Goal: Information Seeking & Learning: Find specific fact

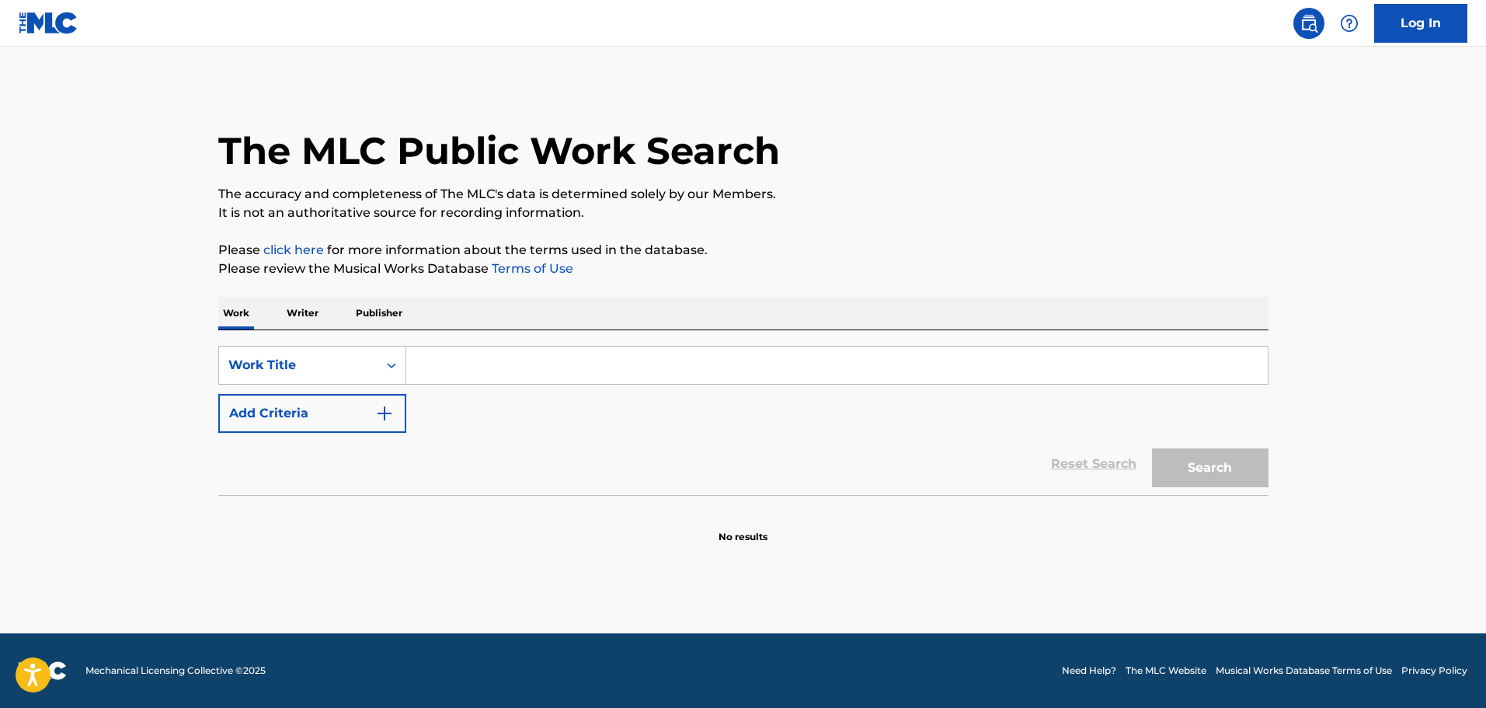
click at [520, 357] on input "Search Form" at bounding box center [836, 364] width 861 height 37
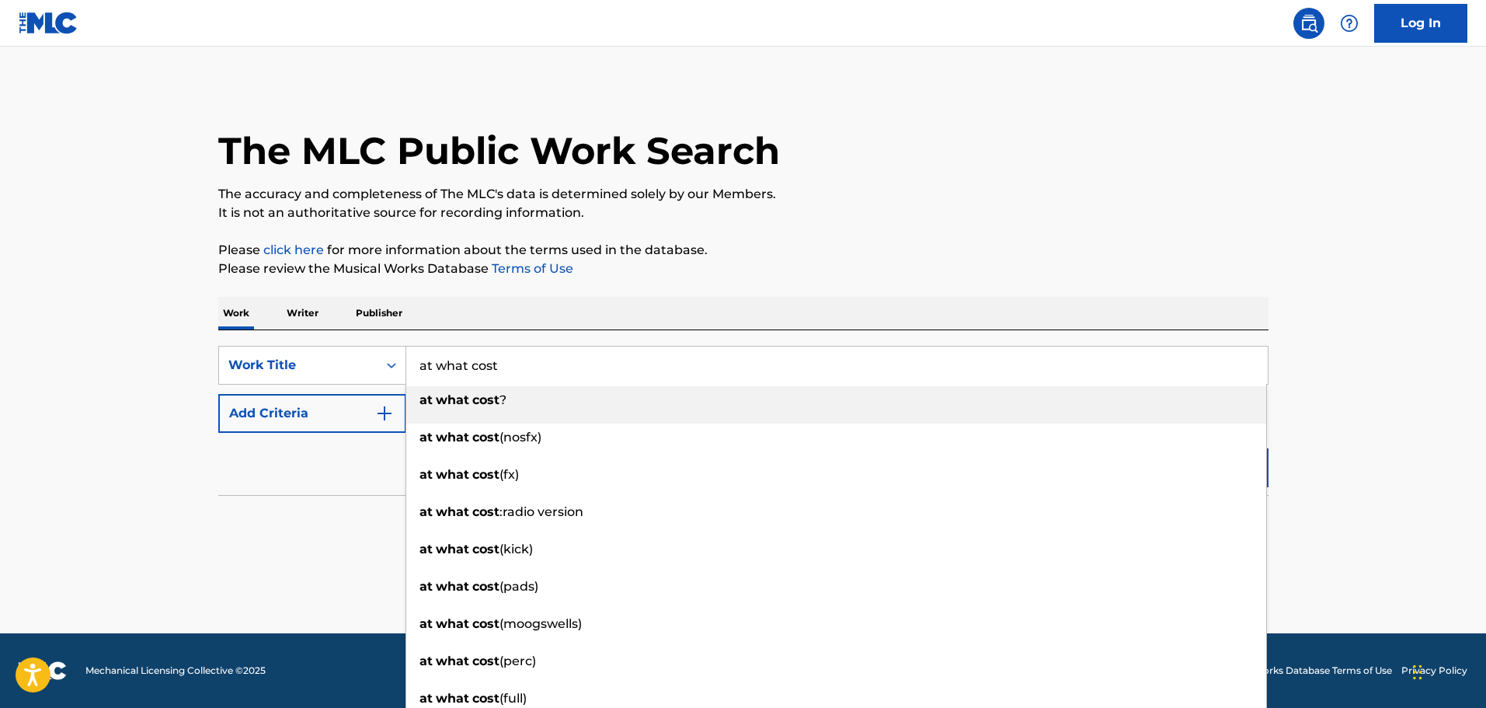
type input "at what cost"
click at [314, 408] on button "Add Criteria" at bounding box center [312, 413] width 188 height 39
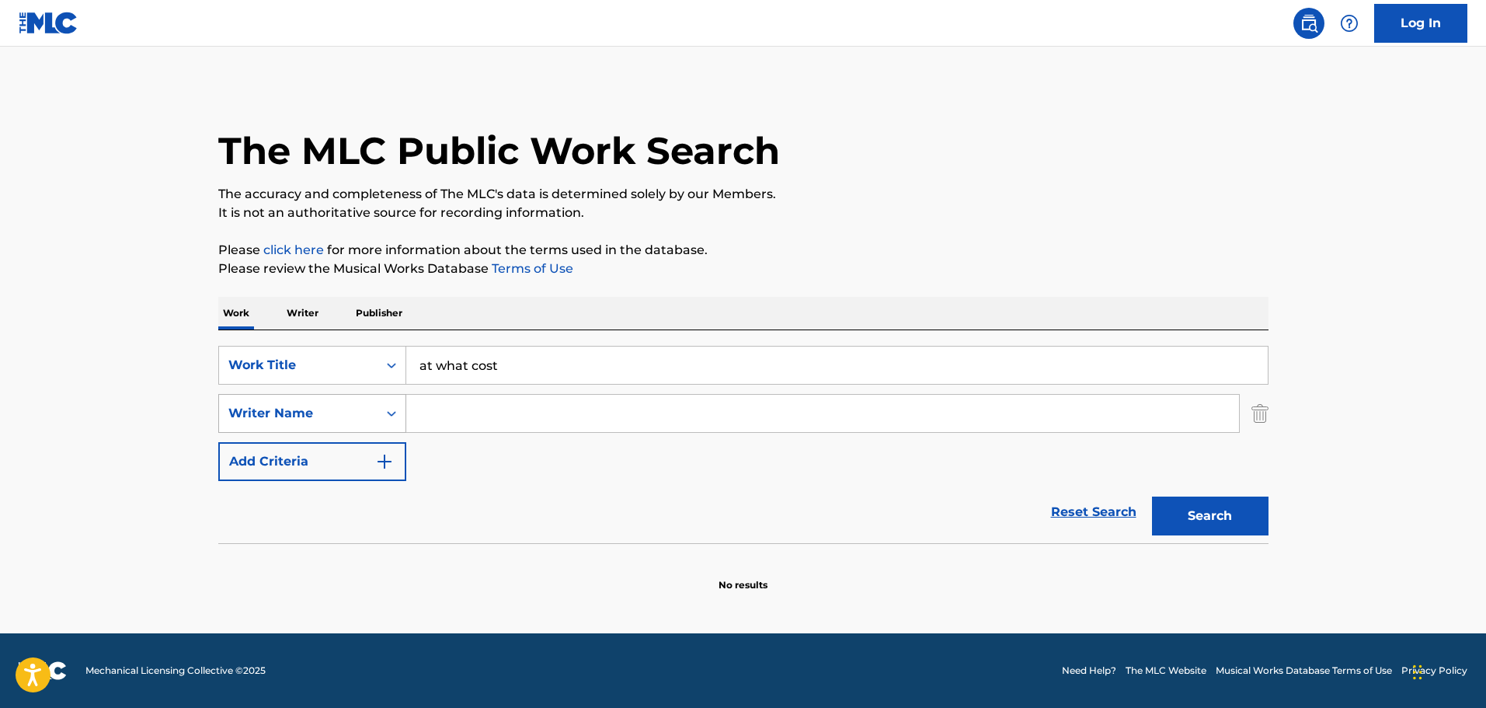
click at [334, 416] on div "Writer Name" at bounding box center [298, 413] width 140 height 19
click at [451, 451] on div "SearchWithCriteriaa76fa02b-2b09-4928-9d9f-0e24f810e067 Work Title at what cost …" at bounding box center [743, 413] width 1050 height 135
click at [485, 416] on input "Search Form" at bounding box center [822, 413] width 833 height 37
type input "[PERSON_NAME]"
click at [1152, 496] on button "Search" at bounding box center [1210, 515] width 117 height 39
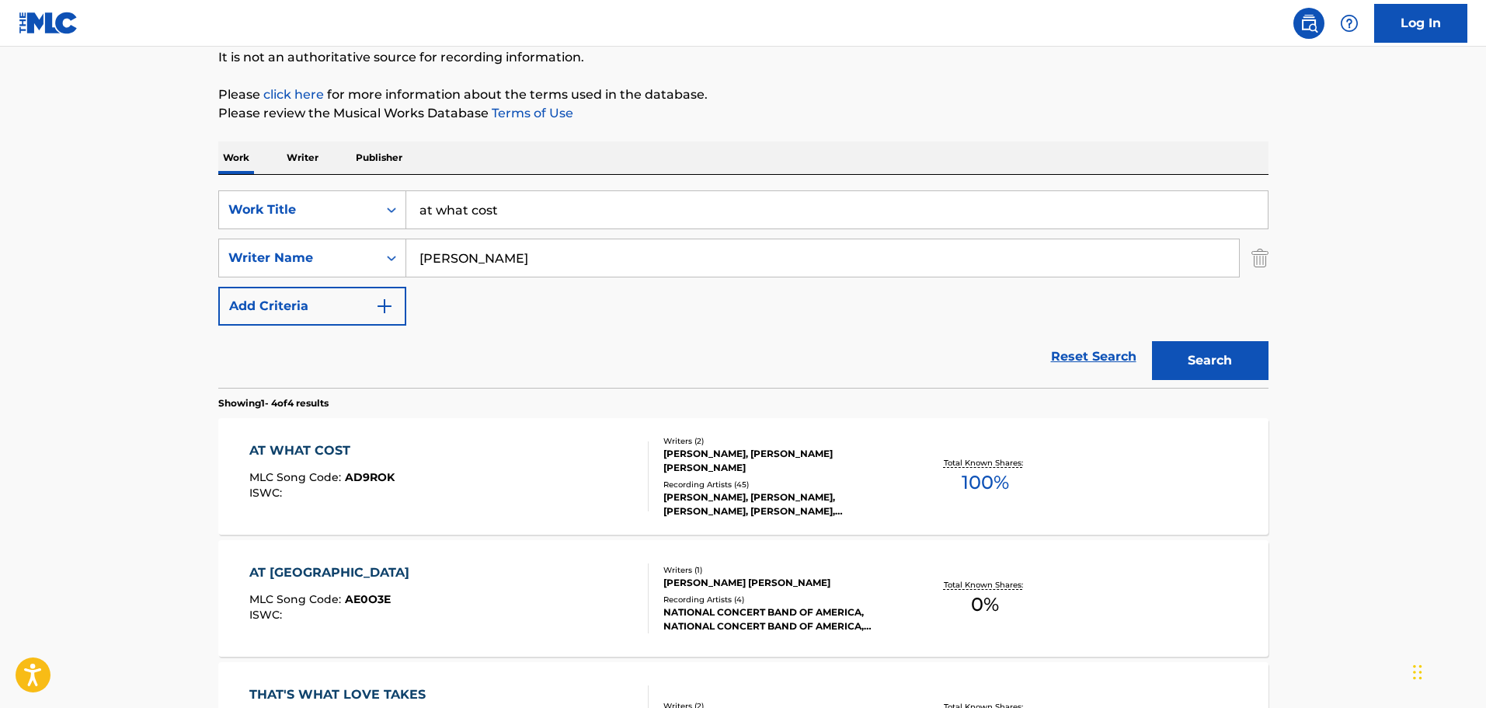
scroll to position [233, 0]
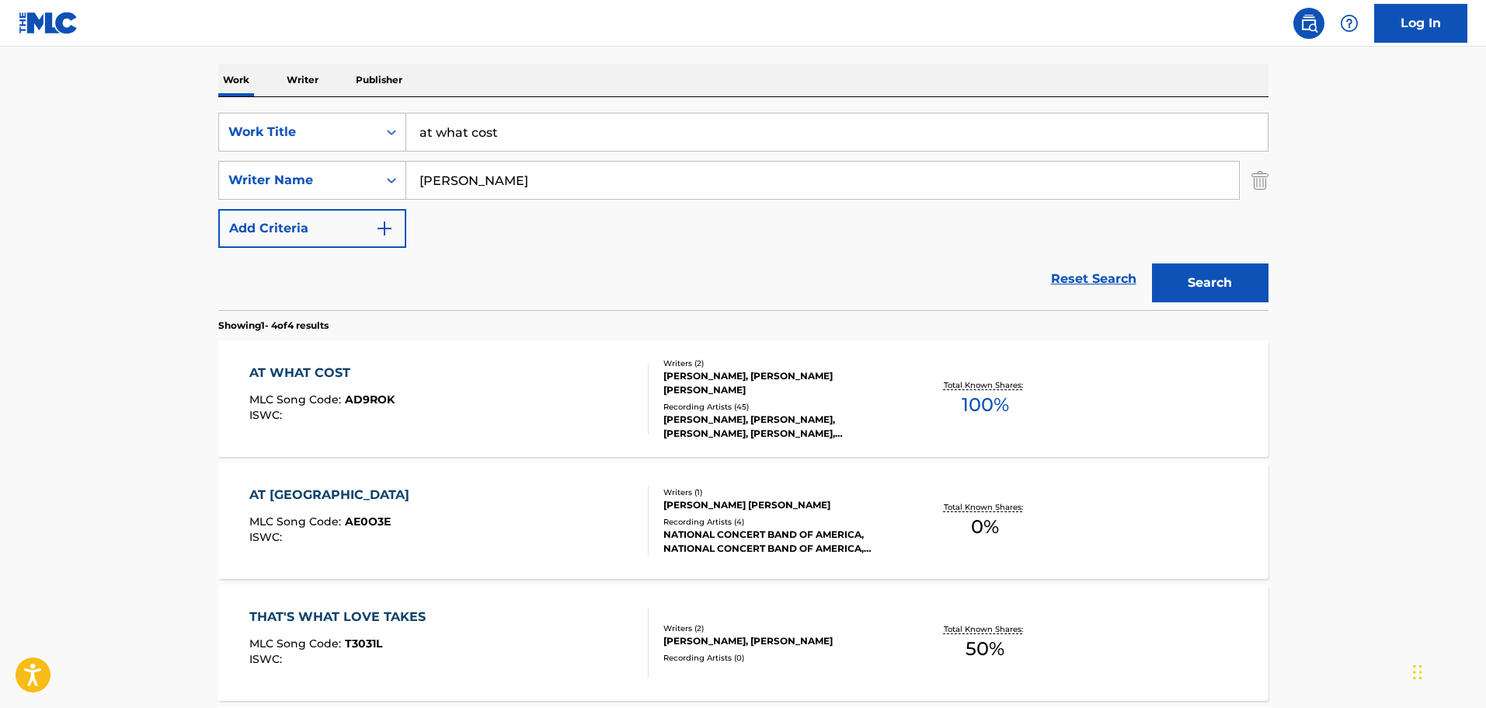
click at [414, 367] on div "AT WHAT COST MLC Song Code : AD9ROK ISWC :" at bounding box center [448, 399] width 399 height 70
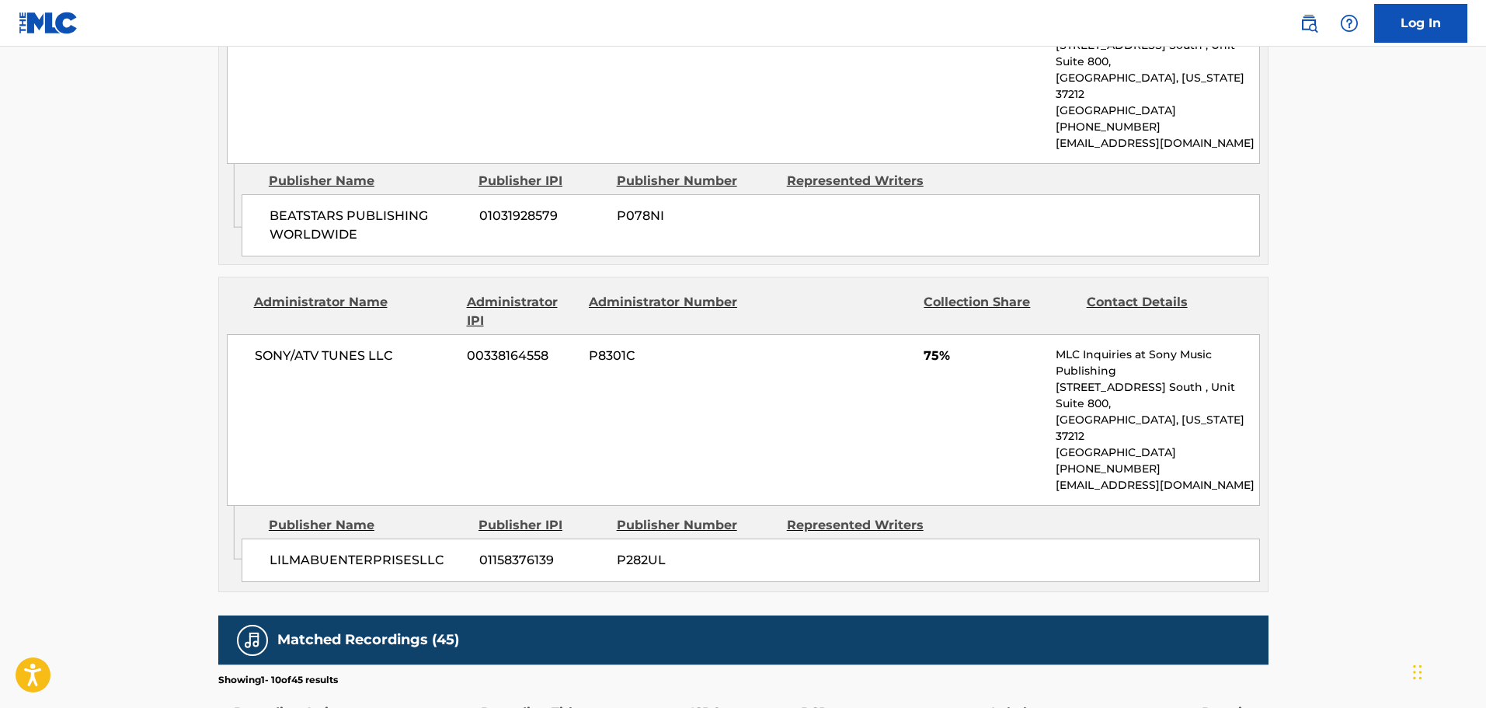
scroll to position [1010, 0]
